Goal: Navigation & Orientation: Understand site structure

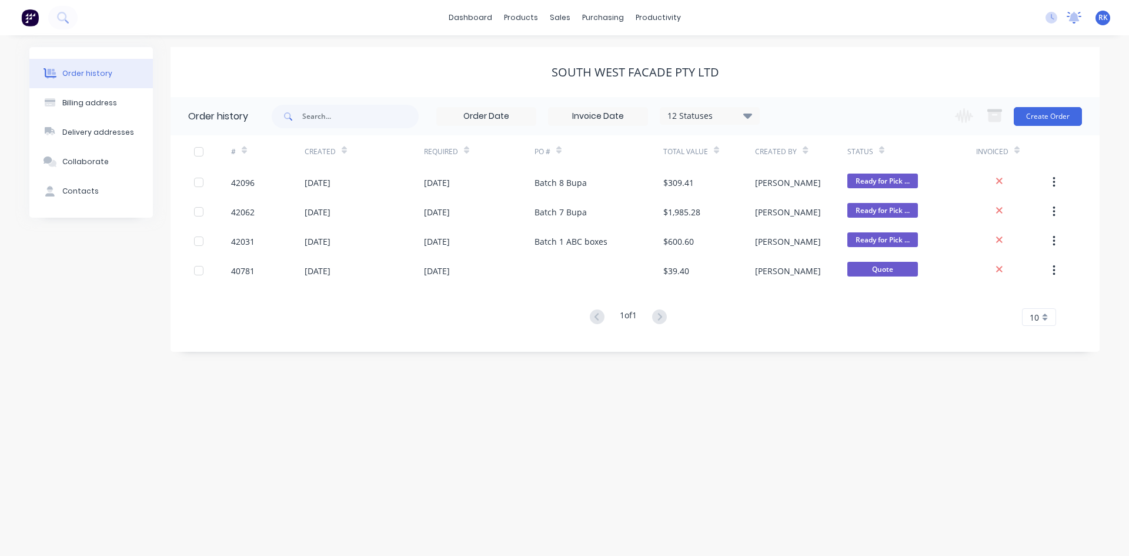
click at [1076, 22] on icon at bounding box center [1074, 18] width 15 height 12
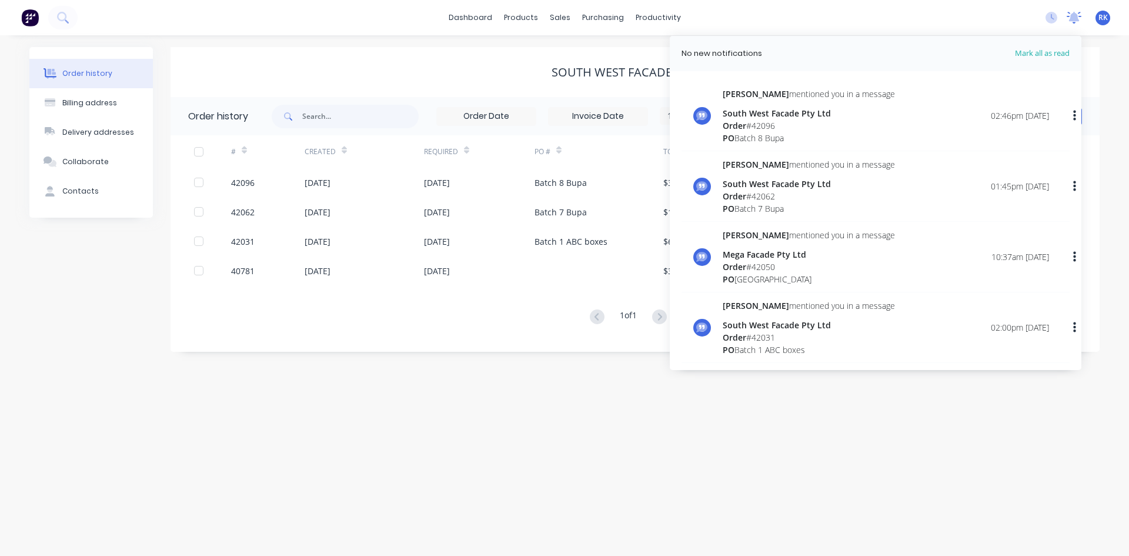
click at [1076, 22] on icon at bounding box center [1074, 18] width 15 height 12
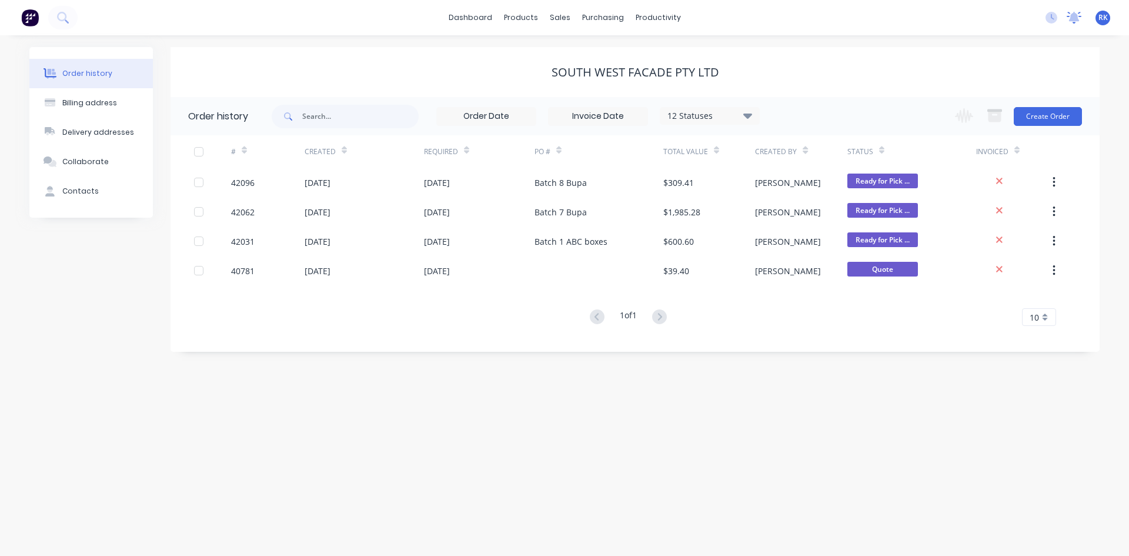
click at [1072, 15] on icon at bounding box center [1074, 16] width 11 height 9
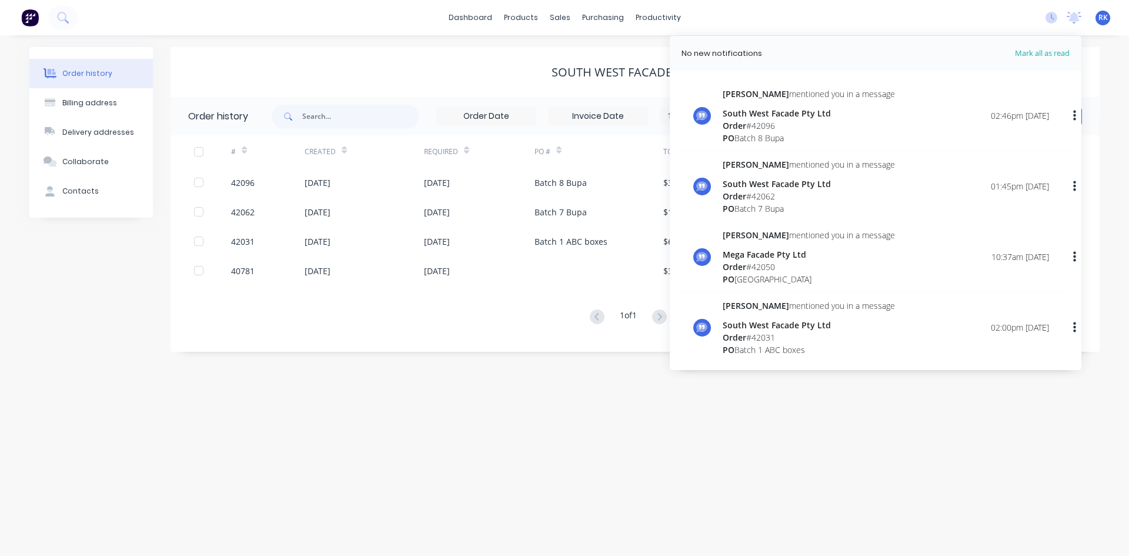
click at [459, 81] on div "South West Facade Pty Ltd" at bounding box center [635, 72] width 929 height 50
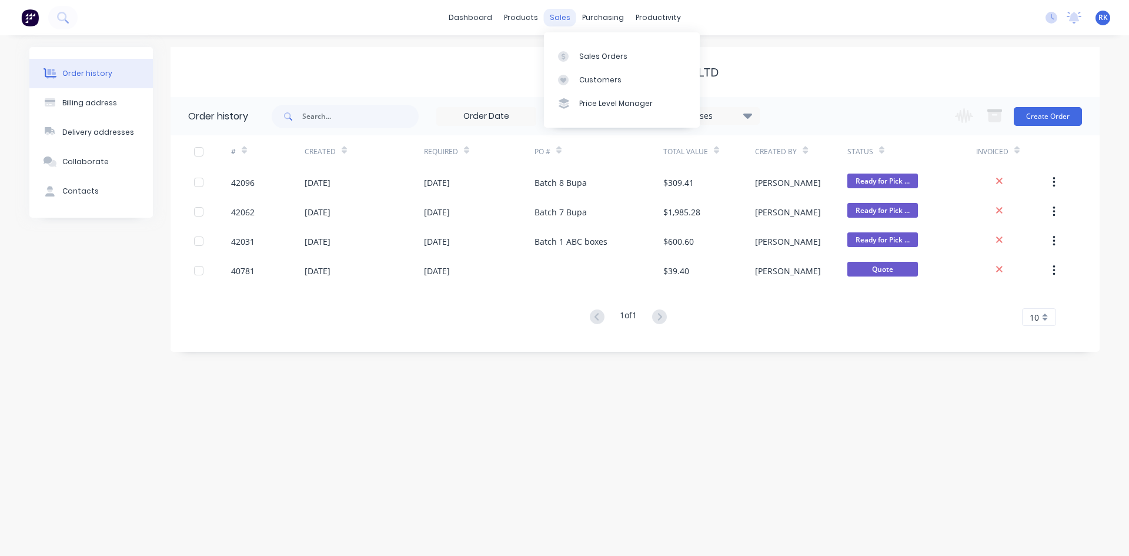
click at [559, 25] on div "sales" at bounding box center [560, 18] width 32 height 18
click at [587, 49] on link "Sales Orders" at bounding box center [622, 56] width 156 height 24
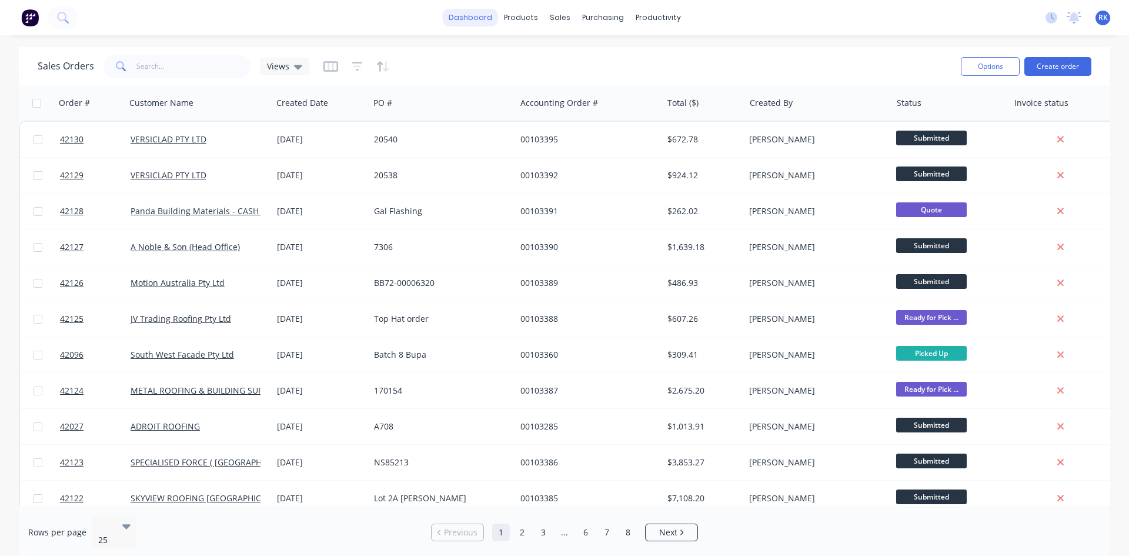
click at [482, 17] on link "dashboard" at bounding box center [470, 18] width 55 height 18
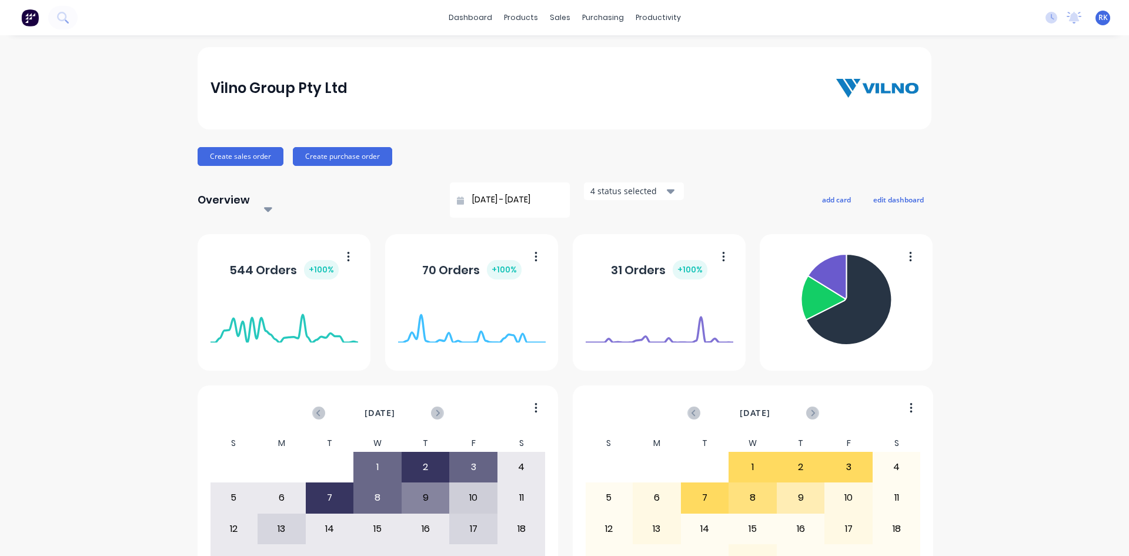
click at [725, 17] on div "dashboard products sales purchasing productivity dashboard products Product Cat…" at bounding box center [564, 17] width 1129 height 35
click at [1069, 19] on icon at bounding box center [1074, 16] width 11 height 9
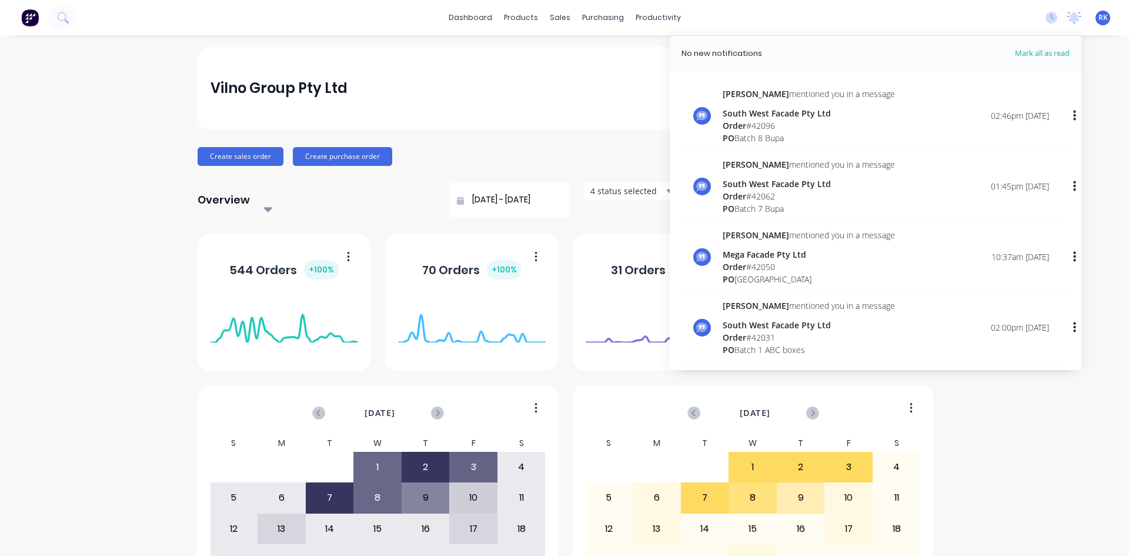
click at [639, 84] on div "Vilno Group Pty Ltd" at bounding box center [565, 88] width 709 height 24
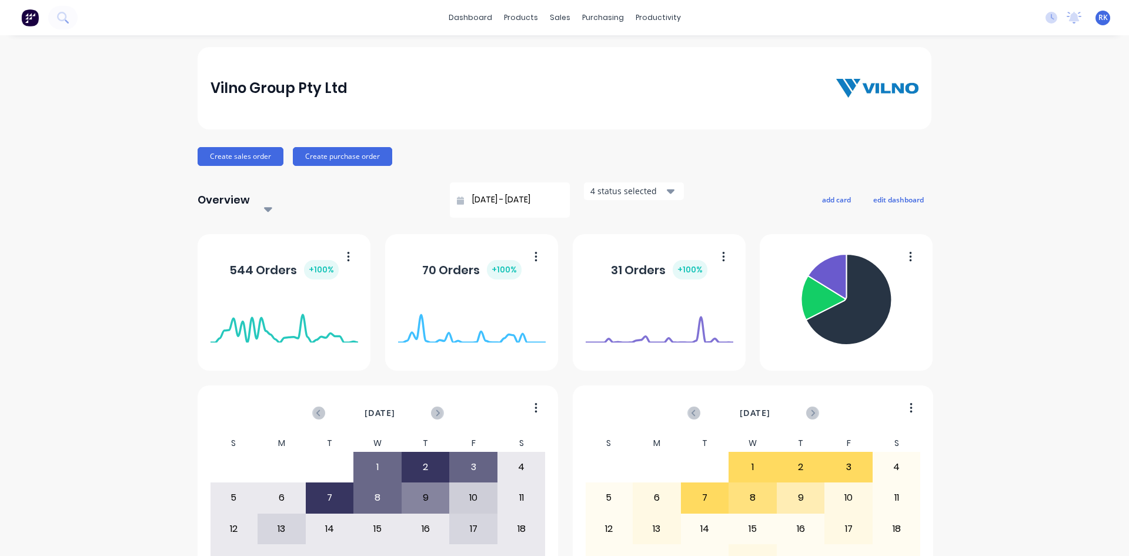
click at [786, 63] on div "Vilno Group Pty Ltd" at bounding box center [565, 88] width 734 height 82
click at [934, 78] on div "Vilno Group Pty Ltd Create sales order Create purchase order Overview Select...…" at bounding box center [564, 360] width 1129 height 626
click at [469, 96] on div "Vilno Group Pty Ltd" at bounding box center [565, 88] width 709 height 24
click at [472, 89] on div "Vilno Group Pty Ltd" at bounding box center [565, 88] width 709 height 24
click at [479, 87] on div "Vilno Group Pty Ltd" at bounding box center [565, 88] width 709 height 24
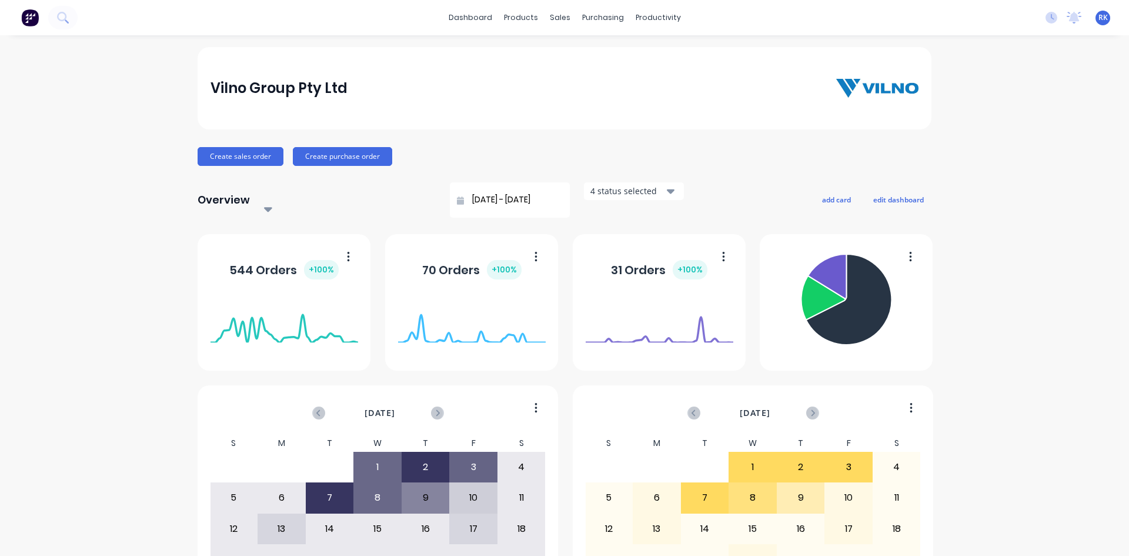
click at [484, 87] on div "Vilno Group Pty Ltd" at bounding box center [565, 88] width 709 height 24
click at [593, 86] on div "Vilno Group Pty Ltd" at bounding box center [565, 88] width 709 height 24
click at [569, 99] on div "Vilno Group Pty Ltd" at bounding box center [565, 88] width 709 height 24
click at [654, 104] on div "Vilno Group Pty Ltd" at bounding box center [565, 88] width 734 height 82
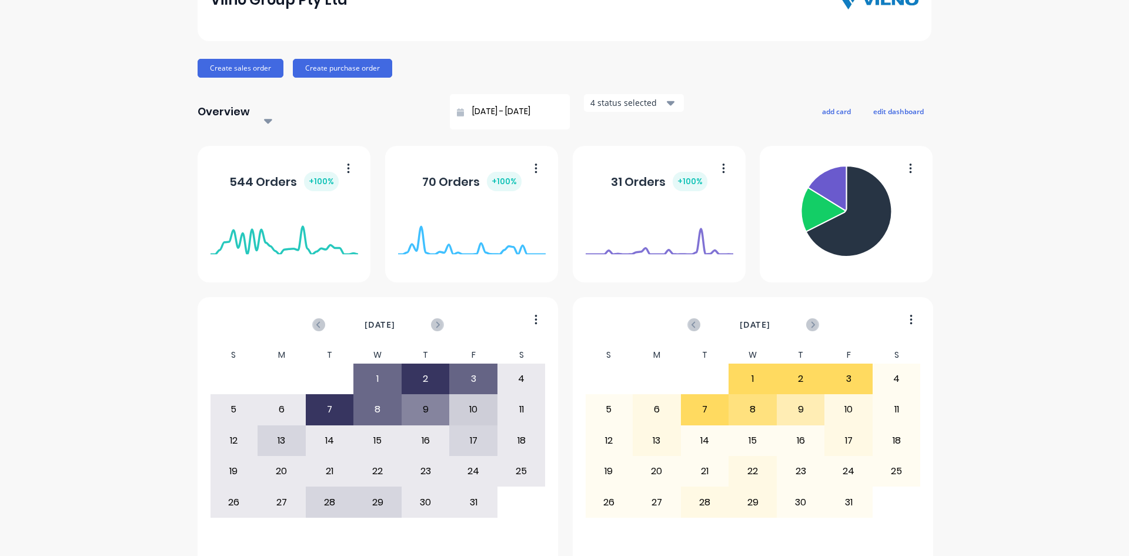
scroll to position [117, 0]
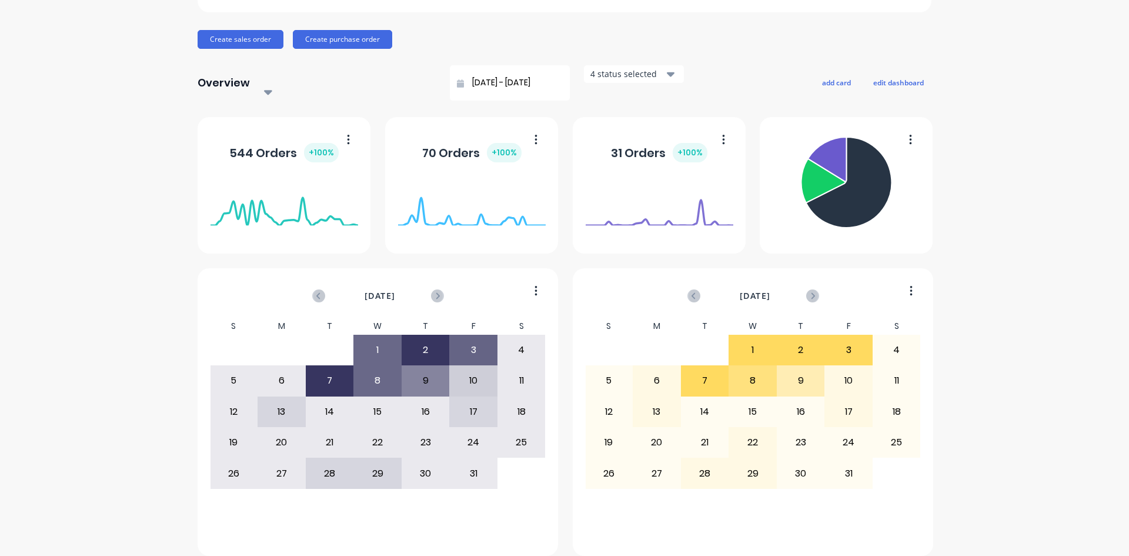
click at [653, 335] on div "28 29 30 1 2 3 4" at bounding box center [753, 350] width 336 height 31
click at [659, 49] on div "Vilno Group Pty Ltd Create sales order Create purchase order Overview Select...…" at bounding box center [565, 243] width 734 height 626
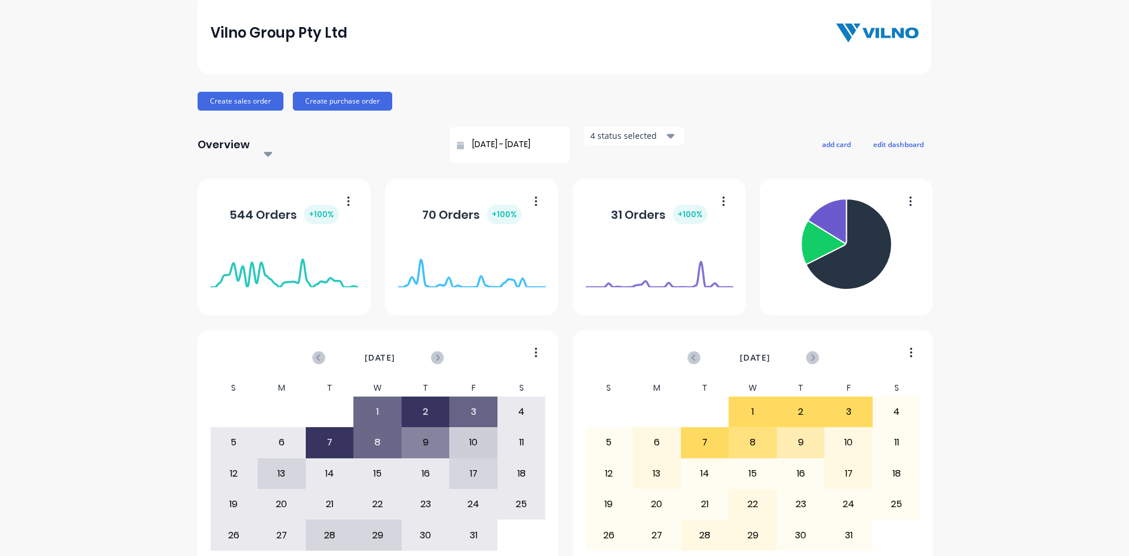
scroll to position [0, 0]
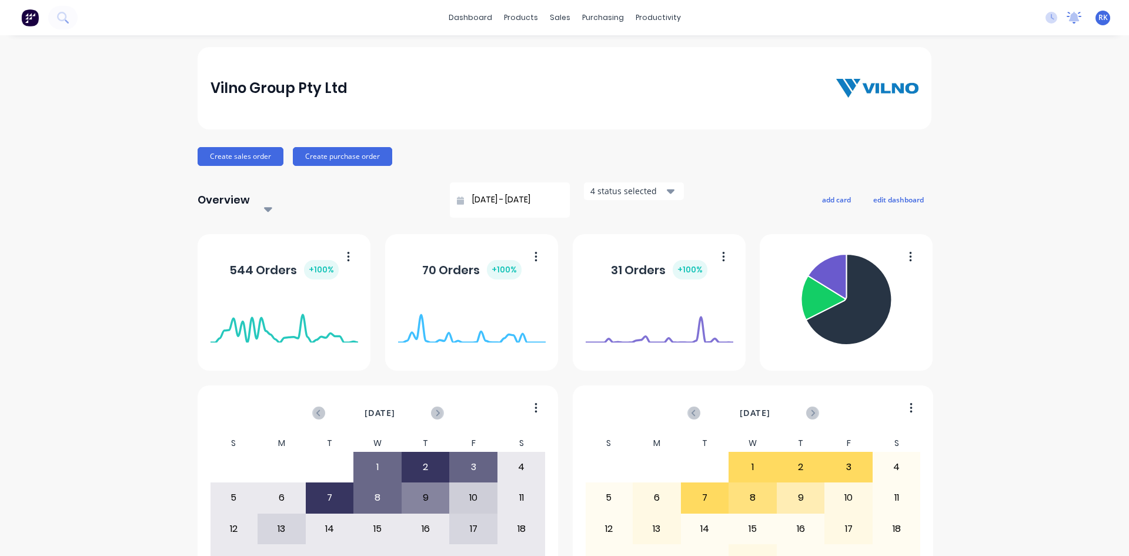
click at [1069, 18] on icon at bounding box center [1074, 16] width 11 height 9
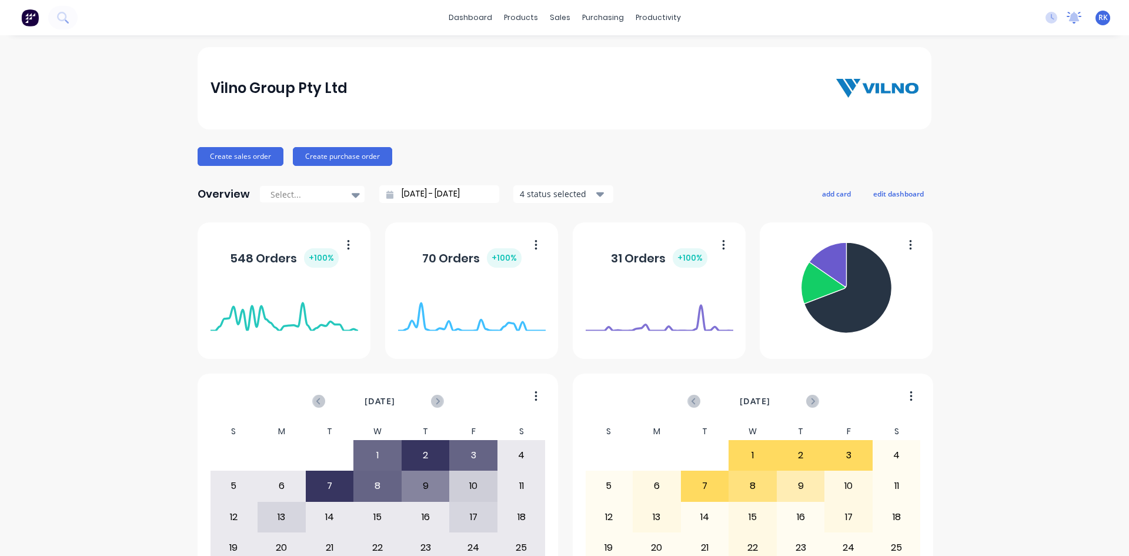
click at [1067, 24] on div at bounding box center [1074, 18] width 15 height 18
click at [949, 16] on div "dashboard products sales purchasing productivity dashboard products Product Cat…" at bounding box center [564, 17] width 1129 height 35
click at [731, 64] on div "Vilno Group Pty Ltd" at bounding box center [565, 88] width 734 height 82
click at [1069, 16] on icon at bounding box center [1074, 16] width 11 height 9
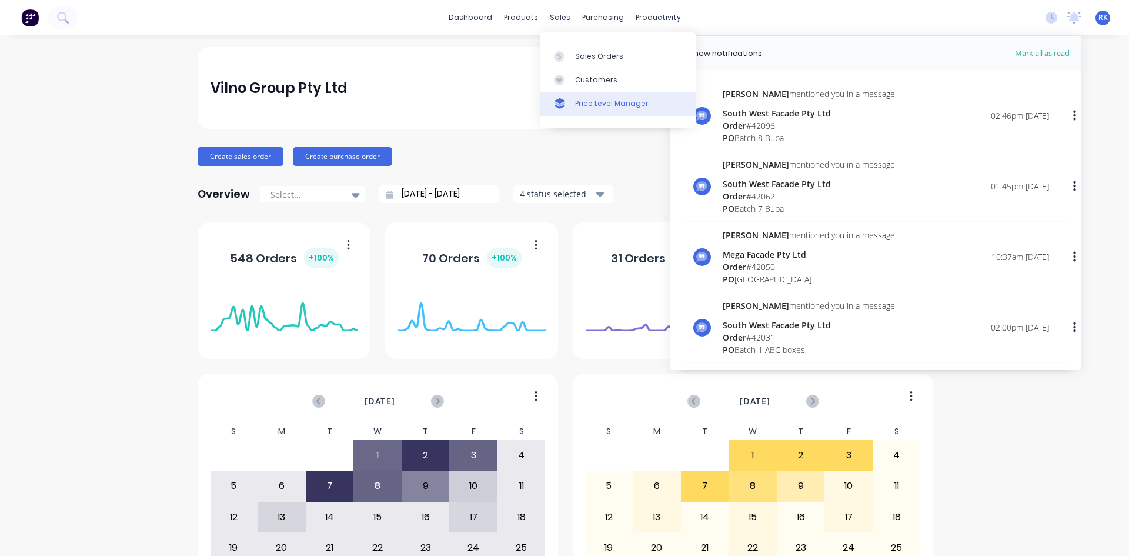
click at [572, 108] on link "Price Level Manager" at bounding box center [618, 104] width 156 height 24
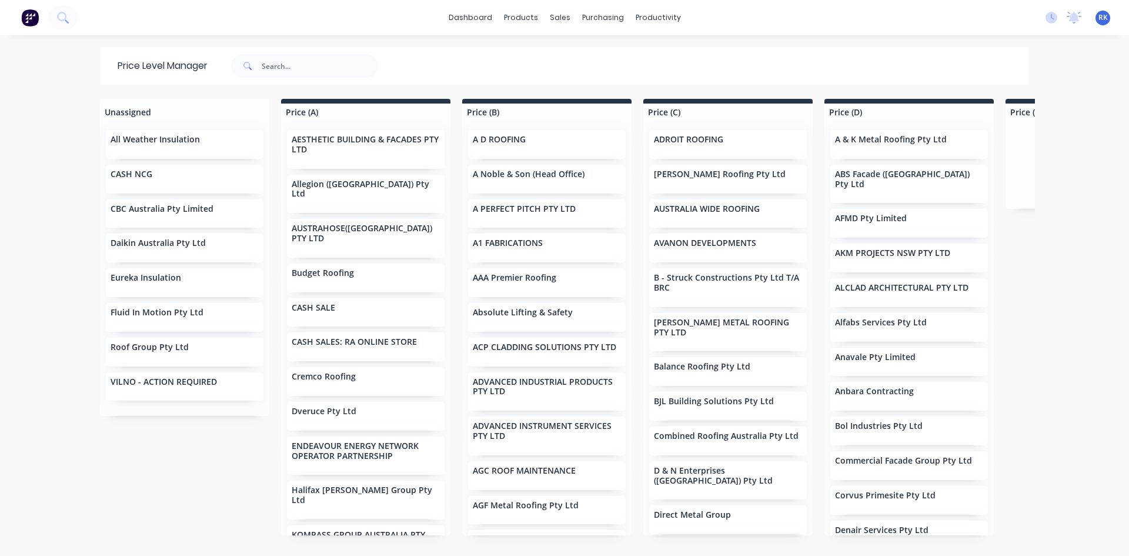
click at [32, 25] on img at bounding box center [30, 18] width 18 height 18
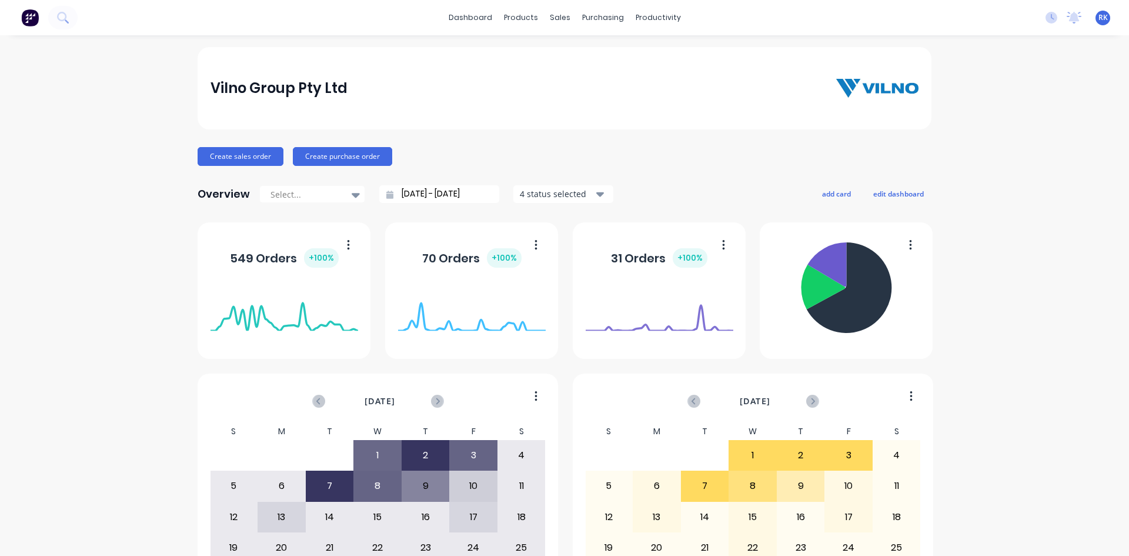
click at [766, 42] on div "dashboard products sales purchasing productivity dashboard products Product Cat…" at bounding box center [564, 278] width 1129 height 556
click at [803, 156] on div "Create sales order Create purchase order" at bounding box center [565, 156] width 734 height 19
click at [739, 169] on div "Vilno Group Pty Ltd Create sales order Create purchase order Overview Select...…" at bounding box center [565, 354] width 734 height 614
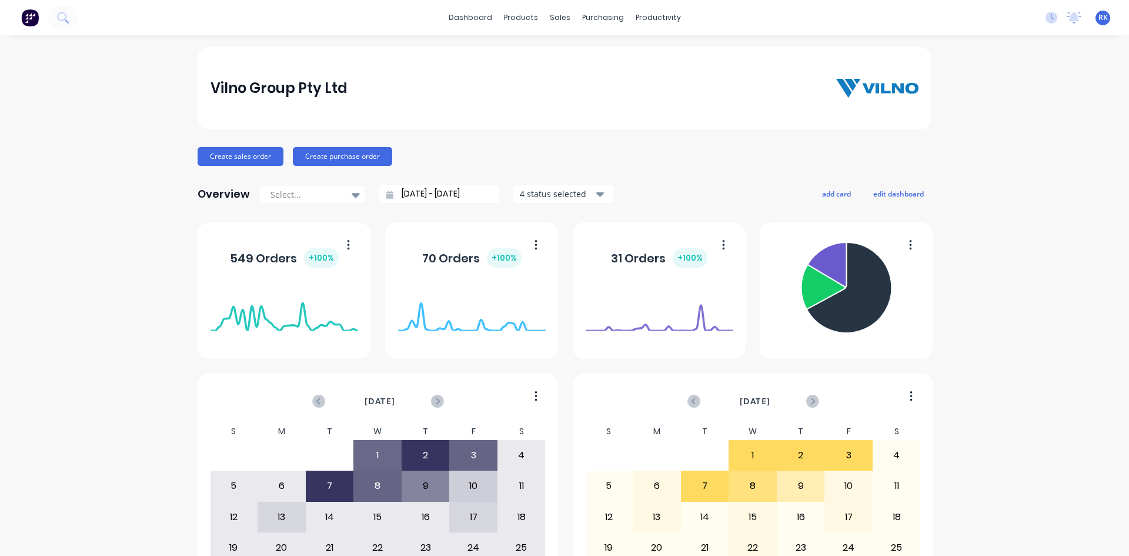
click at [731, 174] on div "Vilno Group Pty Ltd Create sales order Create purchase order Overview Select...…" at bounding box center [565, 354] width 734 height 614
click at [1069, 17] on icon at bounding box center [1074, 16] width 11 height 9
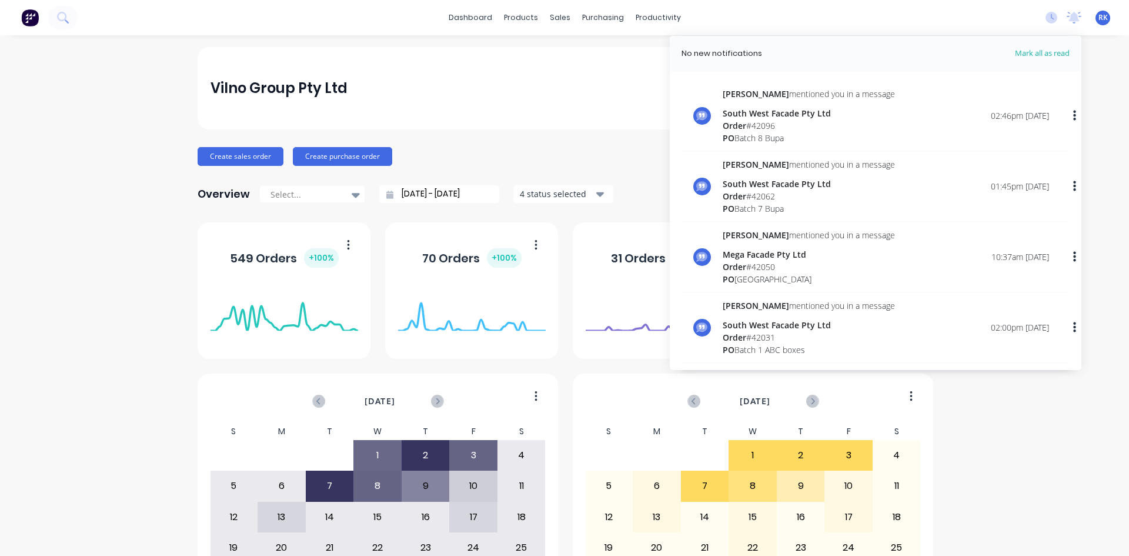
click at [605, 85] on div "Vilno Group Pty Ltd" at bounding box center [565, 88] width 709 height 24
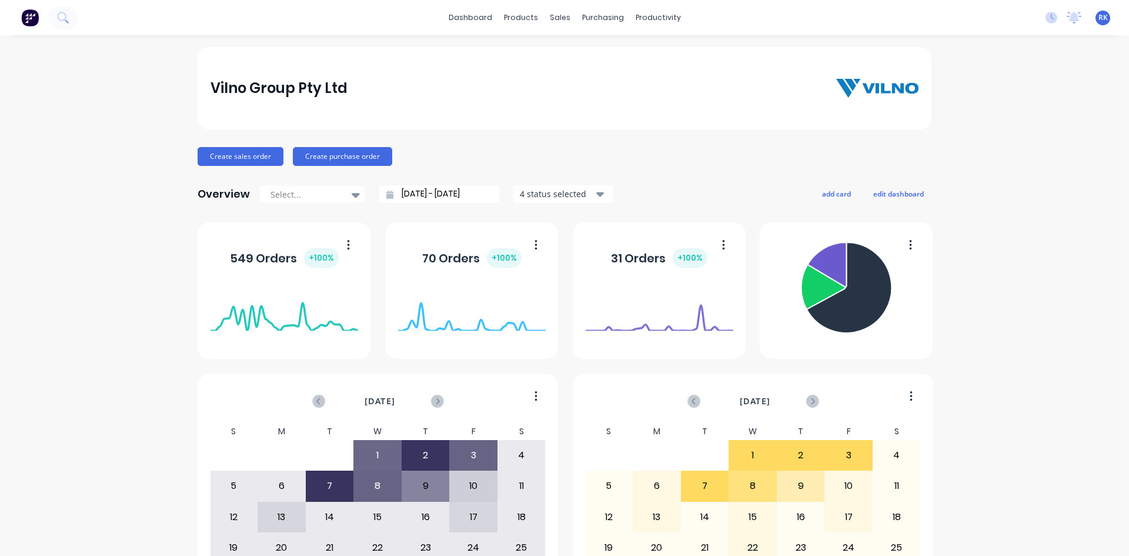
click at [639, 175] on div "Vilno Group Pty Ltd Create sales order Create purchase order Overview Select...…" at bounding box center [565, 354] width 734 height 614
click at [655, 172] on div "Vilno Group Pty Ltd Create sales order Create purchase order Overview Select...…" at bounding box center [565, 354] width 734 height 614
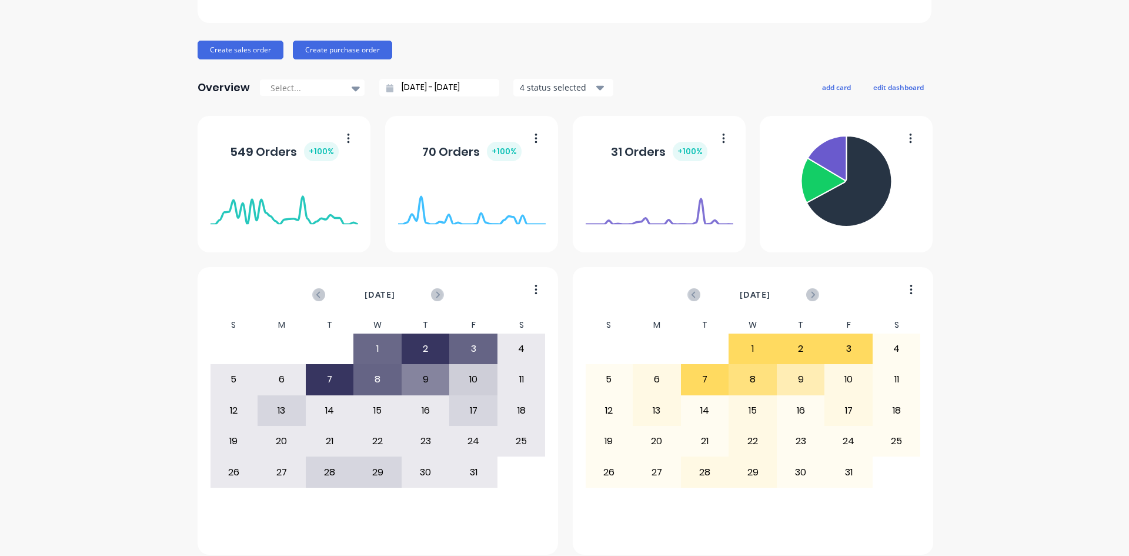
scroll to position [117, 0]
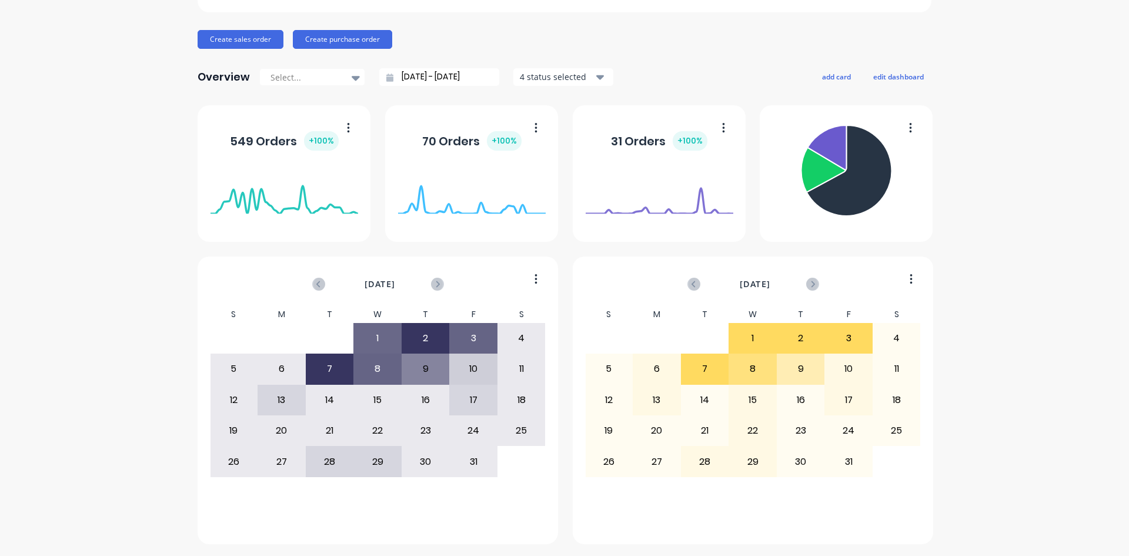
click at [657, 248] on div "September 21, 2025 Orders: 0" at bounding box center [660, 214] width 148 height 111
click at [749, 248] on div "October 2025 S M T W T F S 31 1 2 3 4 5 6 7 8 9 10 11 12 13 14 15 16 17 18 19 2…" at bounding box center [565, 324] width 734 height 439
click at [750, 248] on div "October 2025 S M T W T F S 31 1 2 3 4 5 6 7 8 9 10 11 12 13 14 15 16 17 18 19 2…" at bounding box center [565, 324] width 734 height 439
drag, startPoint x: 684, startPoint y: 140, endPoint x: 699, endPoint y: 139, distance: 14.7
click at [699, 139] on div "+ 100 %" at bounding box center [690, 140] width 35 height 19
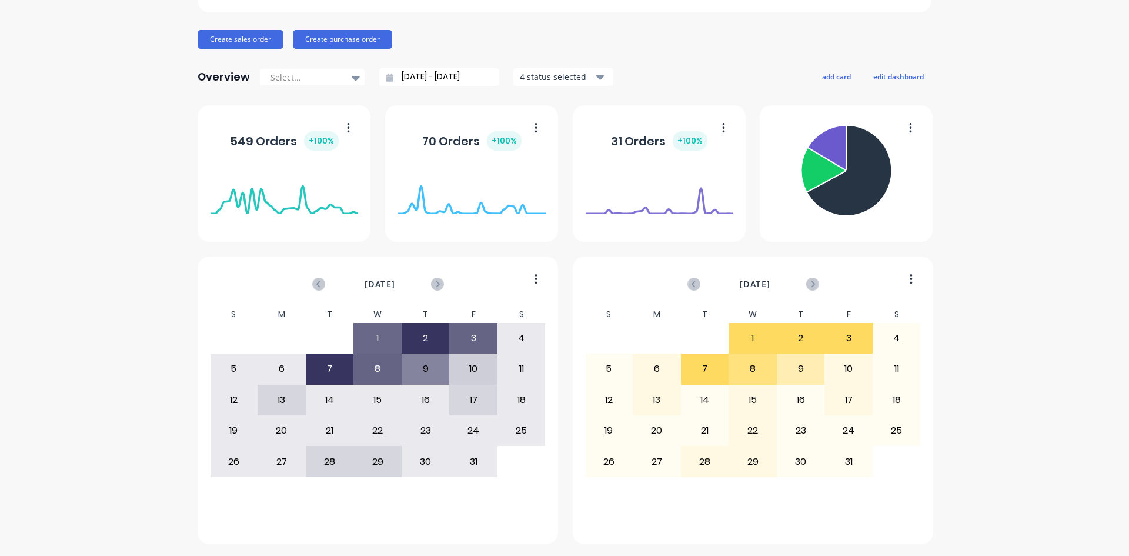
click at [723, 147] on div "31 Orders + 100 %" at bounding box center [660, 141] width 148 height 35
click at [958, 59] on div "Vilno Group Pty Ltd Create sales order Create purchase order Overview Select...…" at bounding box center [564, 237] width 1129 height 614
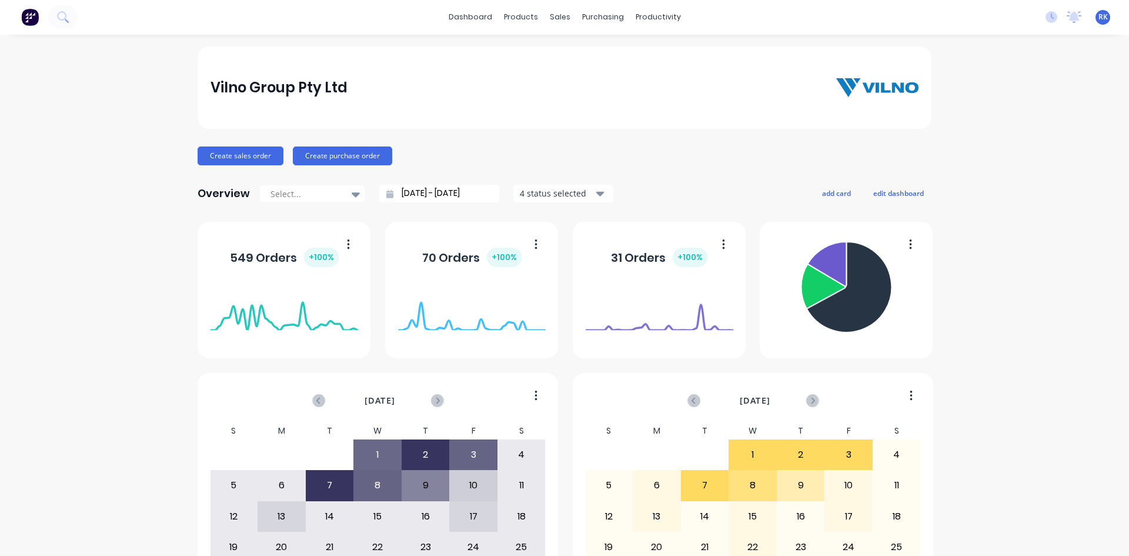
scroll to position [0, 0]
click at [1068, 22] on icon at bounding box center [1074, 18] width 15 height 12
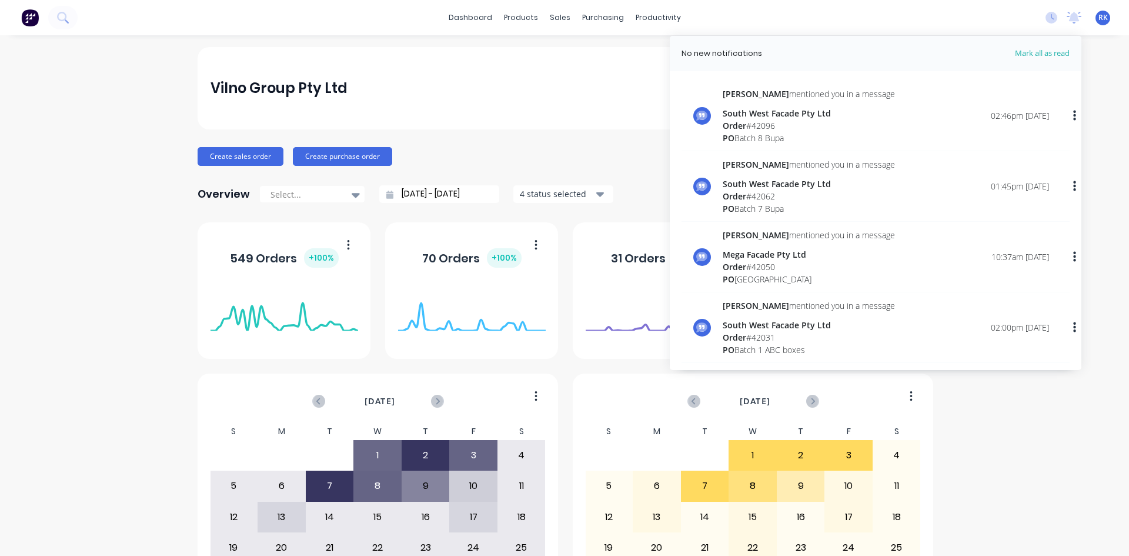
click at [650, 124] on div "Vilno Group Pty Ltd" at bounding box center [565, 88] width 734 height 82
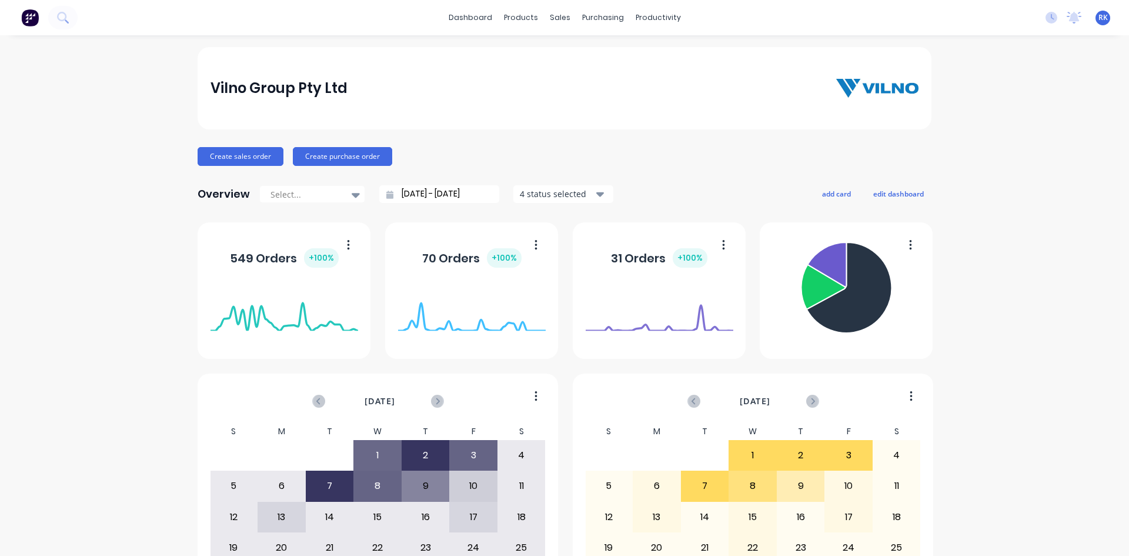
click at [740, 16] on div "dashboard products sales purchasing productivity dashboard products Product Cat…" at bounding box center [564, 17] width 1129 height 35
click at [736, 29] on div "dashboard products sales purchasing productivity dashboard products Product Cat…" at bounding box center [564, 17] width 1129 height 35
click at [733, 18] on div "dashboard products sales purchasing productivity dashboard products Product Cat…" at bounding box center [564, 17] width 1129 height 35
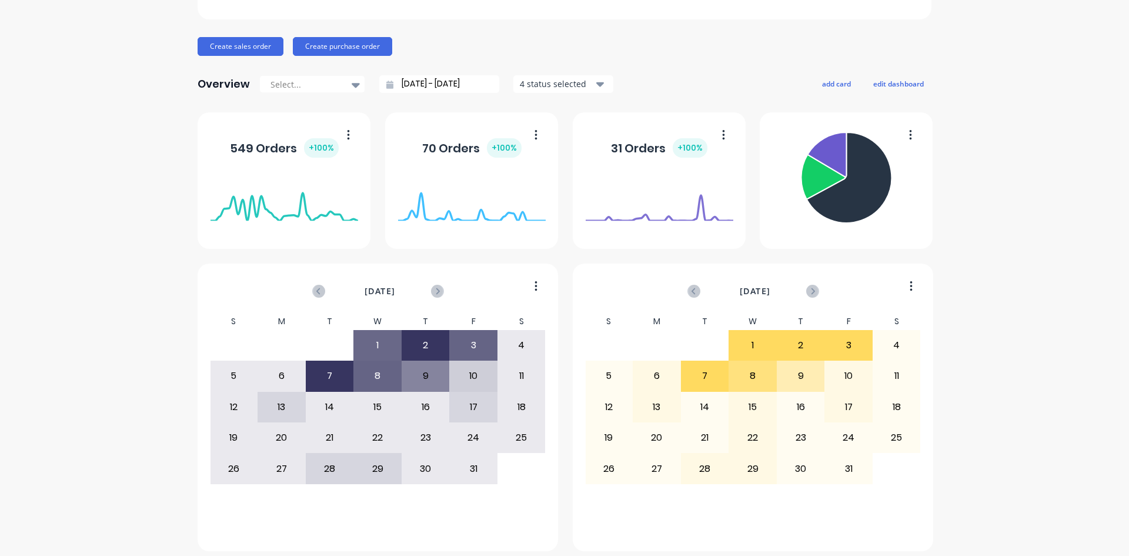
scroll to position [117, 0]
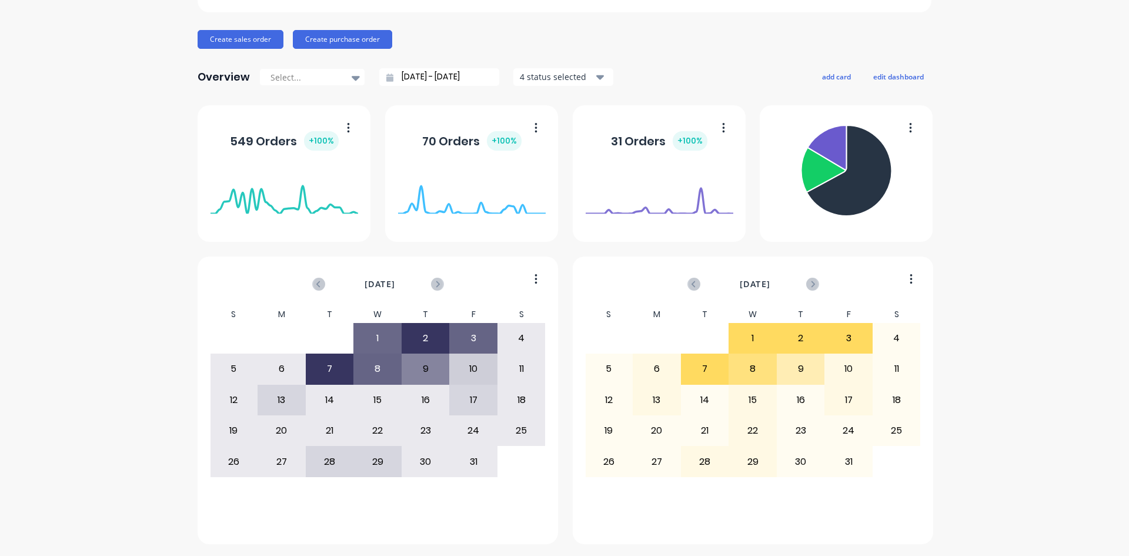
click at [673, 49] on div "Vilno Group Pty Ltd Create sales order Create purchase order Overview Select...…" at bounding box center [565, 237] width 734 height 614
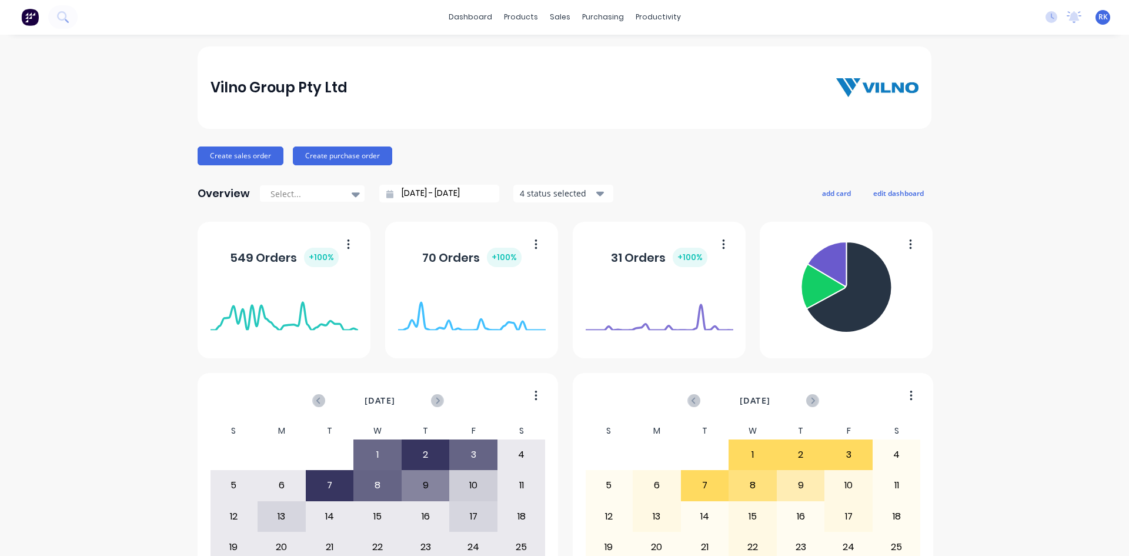
scroll to position [0, 0]
click at [242, 16] on div "dashboard products sales purchasing productivity dashboard products Product Cat…" at bounding box center [564, 17] width 1129 height 35
click at [480, 84] on div "Vilno Group Pty Ltd" at bounding box center [565, 88] width 709 height 24
click at [1063, 27] on div "dashboard products sales purchasing productivity dashboard products Product Cat…" at bounding box center [564, 17] width 1129 height 35
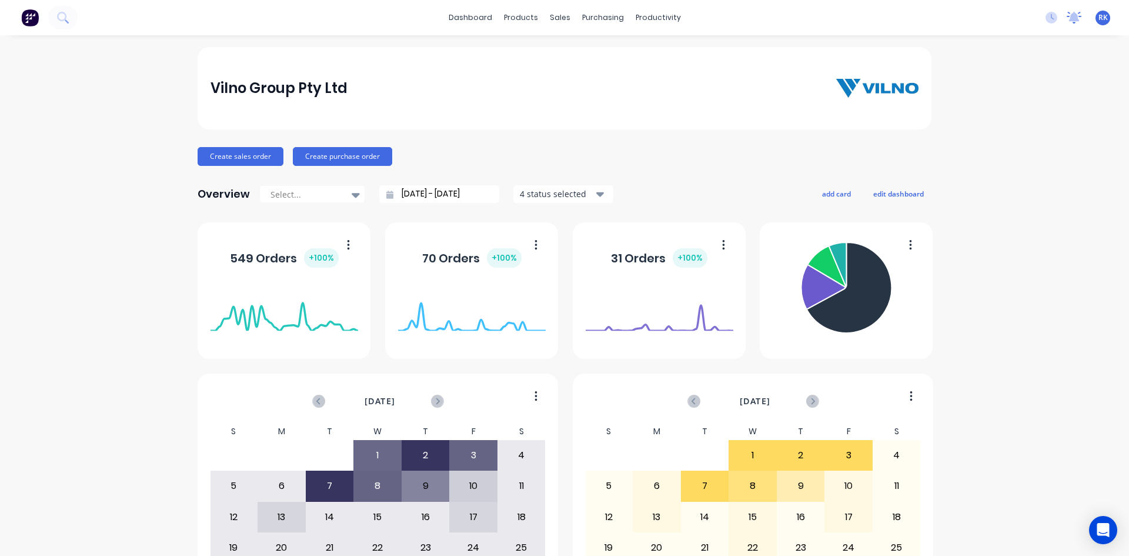
click at [1067, 22] on icon at bounding box center [1074, 18] width 15 height 12
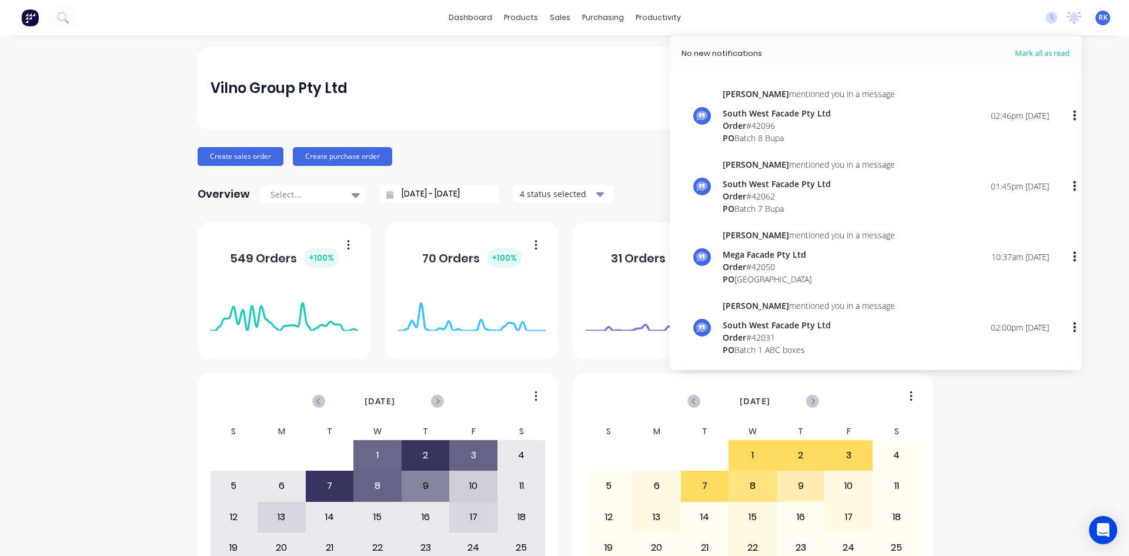
click at [884, 17] on div "dashboard products sales purchasing productivity dashboard products Product Cat…" at bounding box center [564, 17] width 1129 height 35
